Goal: Information Seeking & Learning: Learn about a topic

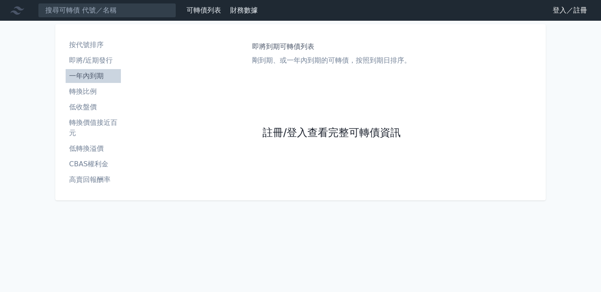
click at [314, 133] on link "註冊/登入查看完整可轉債資訊" at bounding box center [332, 133] width 138 height 14
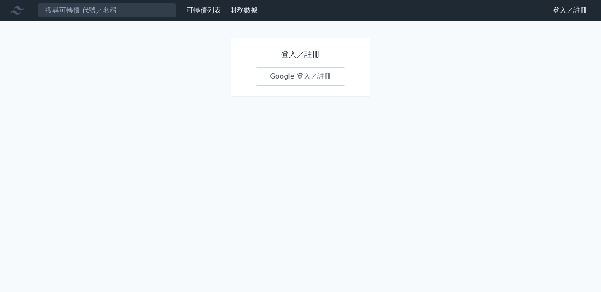
click at [290, 83] on link "Google 登入／註冊" at bounding box center [301, 76] width 90 height 18
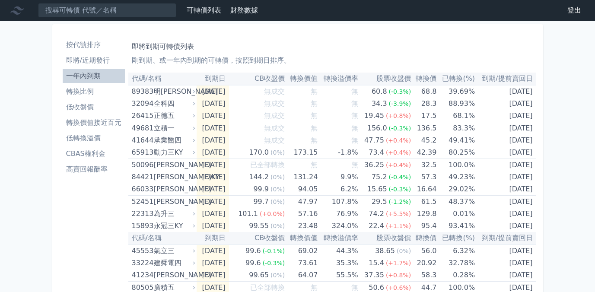
click at [93, 60] on li "即將/近期發行" at bounding box center [94, 60] width 62 height 10
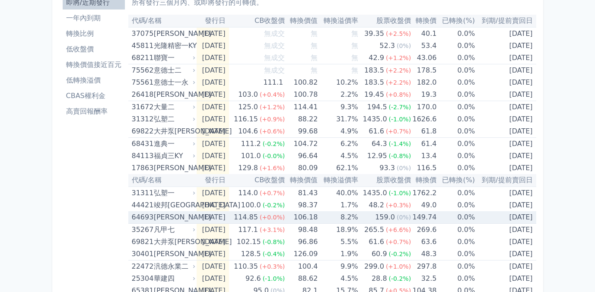
scroll to position [16, 0]
